Goal: Complete application form

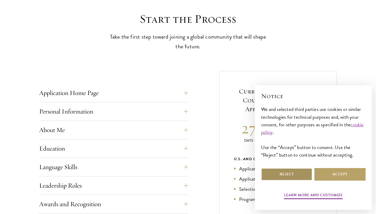
click at [299, 175] on button "Reject" at bounding box center [286, 174] width 51 height 13
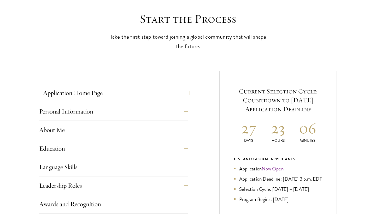
click at [99, 93] on button "Application Home Page" at bounding box center [117, 93] width 149 height 13
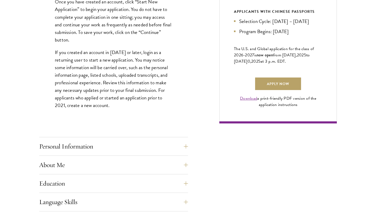
scroll to position [429, 0]
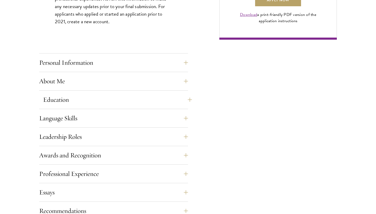
click at [93, 99] on button "Education" at bounding box center [117, 99] width 149 height 13
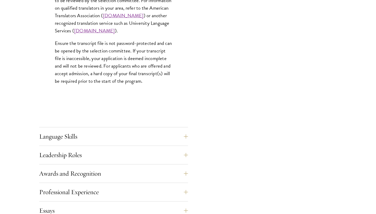
scroll to position [865, 0]
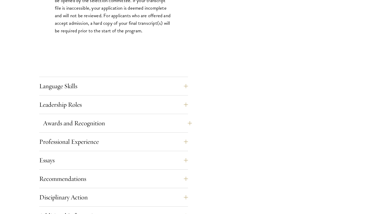
click at [87, 122] on button "Awards and Recognition" at bounding box center [117, 123] width 149 height 13
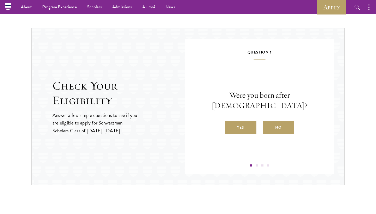
scroll to position [602, 0]
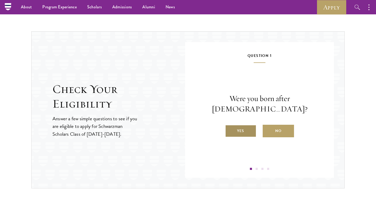
click at [250, 125] on label "Yes" at bounding box center [240, 131] width 31 height 13
click at [230, 125] on input "Yes" at bounding box center [227, 127] width 5 height 5
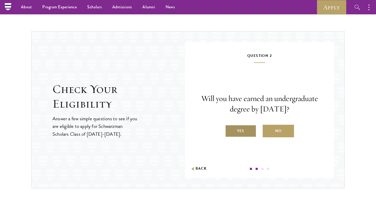
click at [249, 133] on label "Yes" at bounding box center [240, 131] width 31 height 13
click at [230, 130] on input "Yes" at bounding box center [227, 127] width 5 height 5
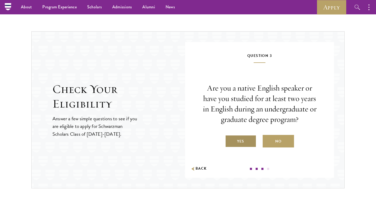
click at [247, 140] on label "Yes" at bounding box center [240, 141] width 31 height 13
click at [230, 140] on input "Yes" at bounding box center [227, 138] width 5 height 5
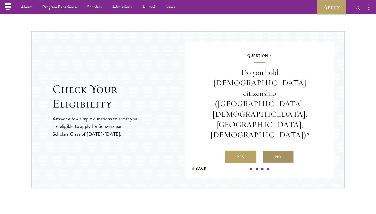
click at [278, 151] on label "No" at bounding box center [278, 157] width 31 height 13
click at [267, 151] on input "No" at bounding box center [265, 153] width 5 height 5
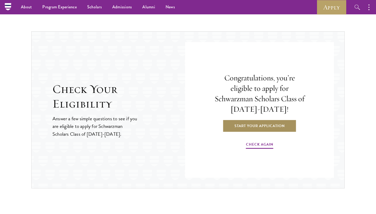
click at [275, 126] on link "Start Your Application" at bounding box center [260, 126] width 74 height 13
